Goal: Transaction & Acquisition: Purchase product/service

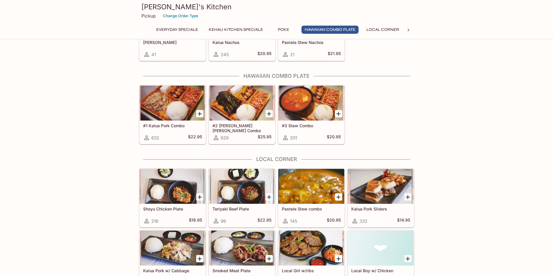
scroll to position [437, 0]
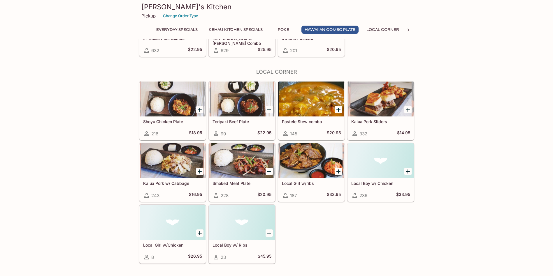
click at [180, 110] on div at bounding box center [173, 99] width 66 height 35
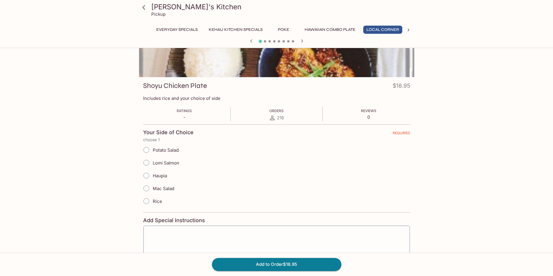
scroll to position [0, 1]
drag, startPoint x: 311, startPoint y: 50, endPoint x: 303, endPoint y: 48, distance: 8.0
click at [303, 48] on div at bounding box center [276, 38] width 275 height 77
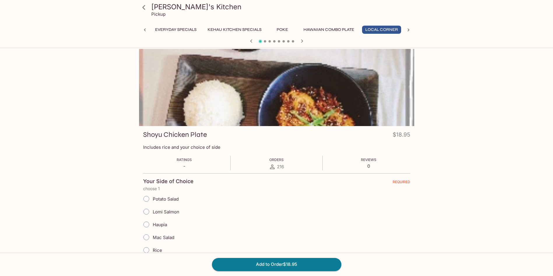
scroll to position [0, 0]
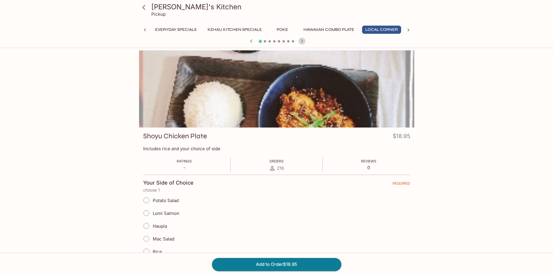
click at [300, 42] on icon "button" at bounding box center [301, 41] width 7 height 7
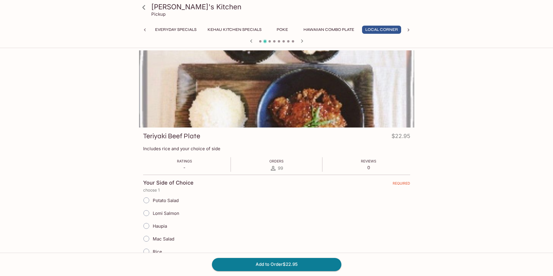
click at [145, 6] on icon at bounding box center [144, 7] width 10 height 10
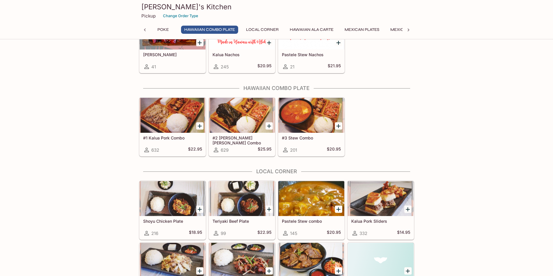
scroll to position [418, 0]
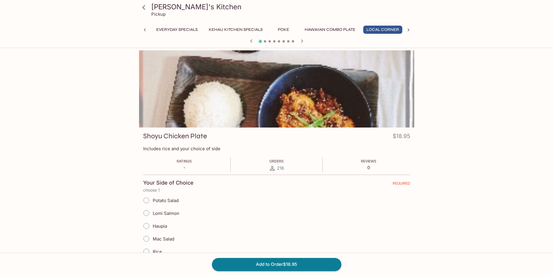
scroll to position [0, 1]
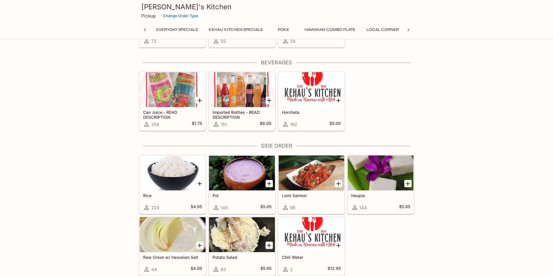
scroll to position [0, 200]
